Goal: Complete application form

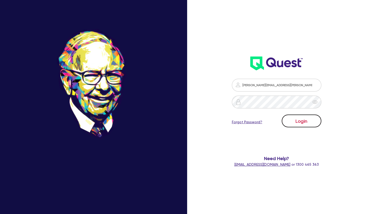
click at [303, 120] on button "Login" at bounding box center [301, 120] width 40 height 13
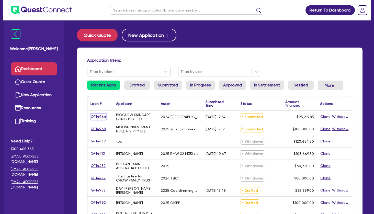
click at [100, 116] on link "QF14964" at bounding box center [98, 117] width 16 height 6
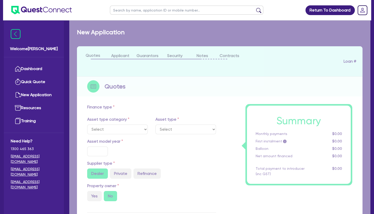
select select "TERTIARY_ASSETS"
type input "2024"
radio input "true"
type input "181,500"
type input "86,280.15"
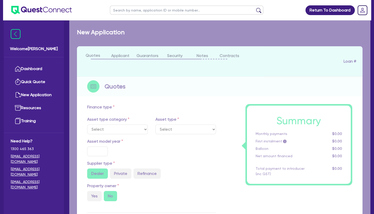
type input "2"
type input "1,904.4"
type input "17.95"
select select "BEAUTY_EQUIPMENT"
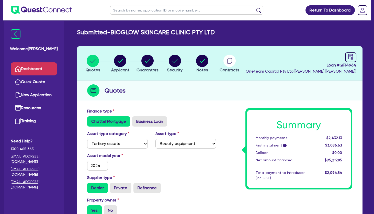
click at [43, 69] on link "Dashboard" at bounding box center [34, 68] width 46 height 13
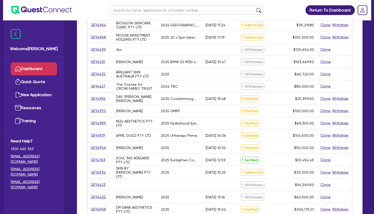
scroll to position [92, 0]
click at [100, 122] on link "QF14989" at bounding box center [98, 123] width 16 height 6
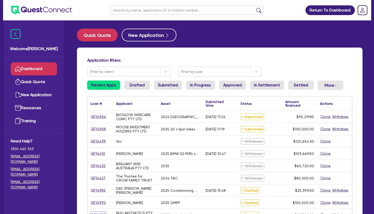
select select "TERTIARY_ASSETS"
select select "BEAUTY_EQUIPMENT"
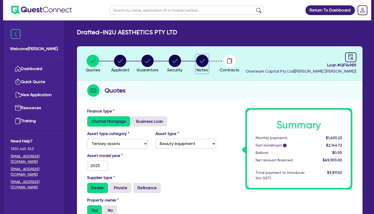
click at [199, 61] on circle "button" at bounding box center [202, 61] width 12 height 12
select select "Other"
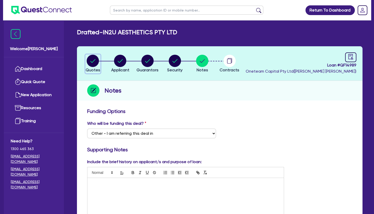
click at [90, 59] on circle "button" at bounding box center [93, 61] width 12 height 12
select select "TERTIARY_ASSETS"
select select "BEAUTY_EQUIPMENT"
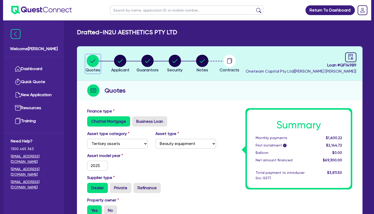
click at [90, 59] on circle "button" at bounding box center [93, 61] width 12 height 12
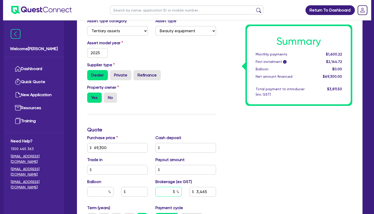
drag, startPoint x: 170, startPoint y: 190, endPoint x: 179, endPoint y: 194, distance: 9.4
click at [179, 194] on input "5" at bounding box center [168, 192] width 26 height 10
type input "0"
type input "69,300"
type input "3,465"
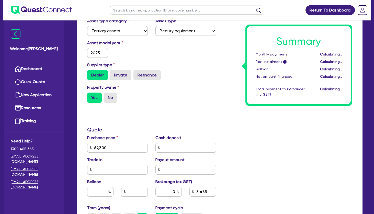
click at [232, 186] on div "Summary Monthly payments Calculating... First instalment i Calculating... Ballo…" at bounding box center [288, 144] width 136 height 298
type input "69,300"
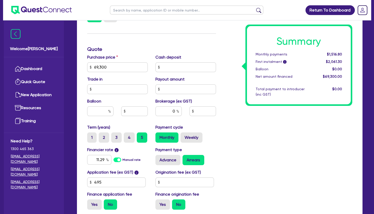
scroll to position [210, 0]
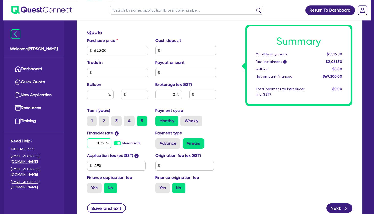
drag, startPoint x: 95, startPoint y: 142, endPoint x: 120, endPoint y: 145, distance: 25.5
click at [111, 145] on input "11.29" at bounding box center [99, 143] width 24 height 10
type input "8.49"
click at [243, 133] on div "Summary Monthly payments $1,516.80 First instalment i $2,061.30 Balloon $0.00 N…" at bounding box center [288, 47] width 136 height 298
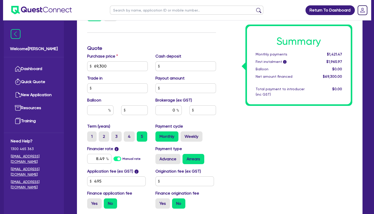
scroll to position [228, 0]
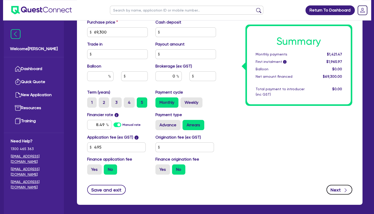
click at [342, 188] on button "Next" at bounding box center [339, 190] width 26 height 10
type input "69,300"
select select "COMPANY"
select select "HEALTH_BEAUTY"
select select "HAIR_BEAUTY_SALONS"
